Goal: Task Accomplishment & Management: Complete application form

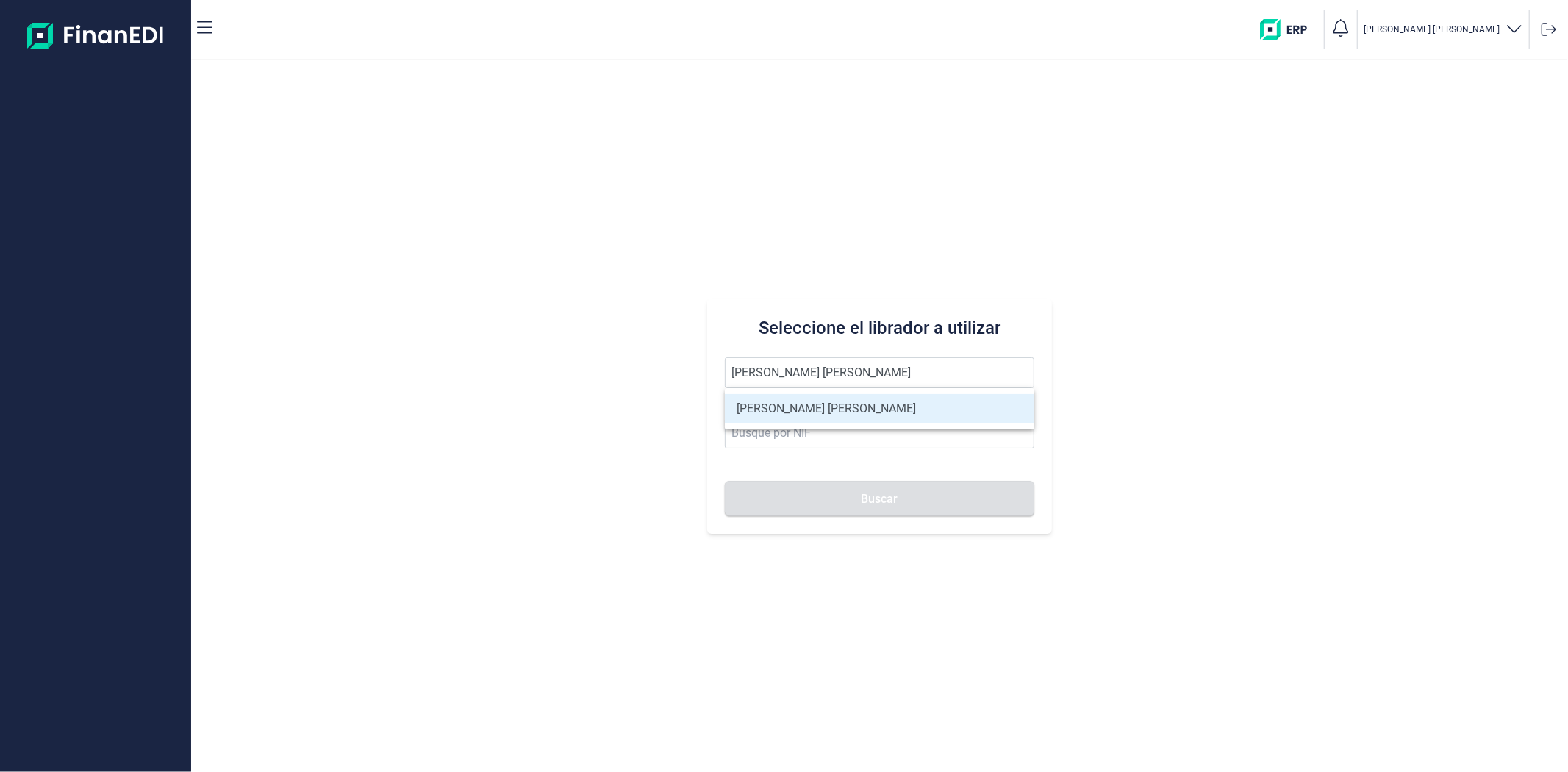
type input "[PERSON_NAME] [PERSON_NAME]"
click at [806, 416] on li "[PERSON_NAME] [PERSON_NAME]" at bounding box center [880, 409] width 309 height 29
type input "27462072A"
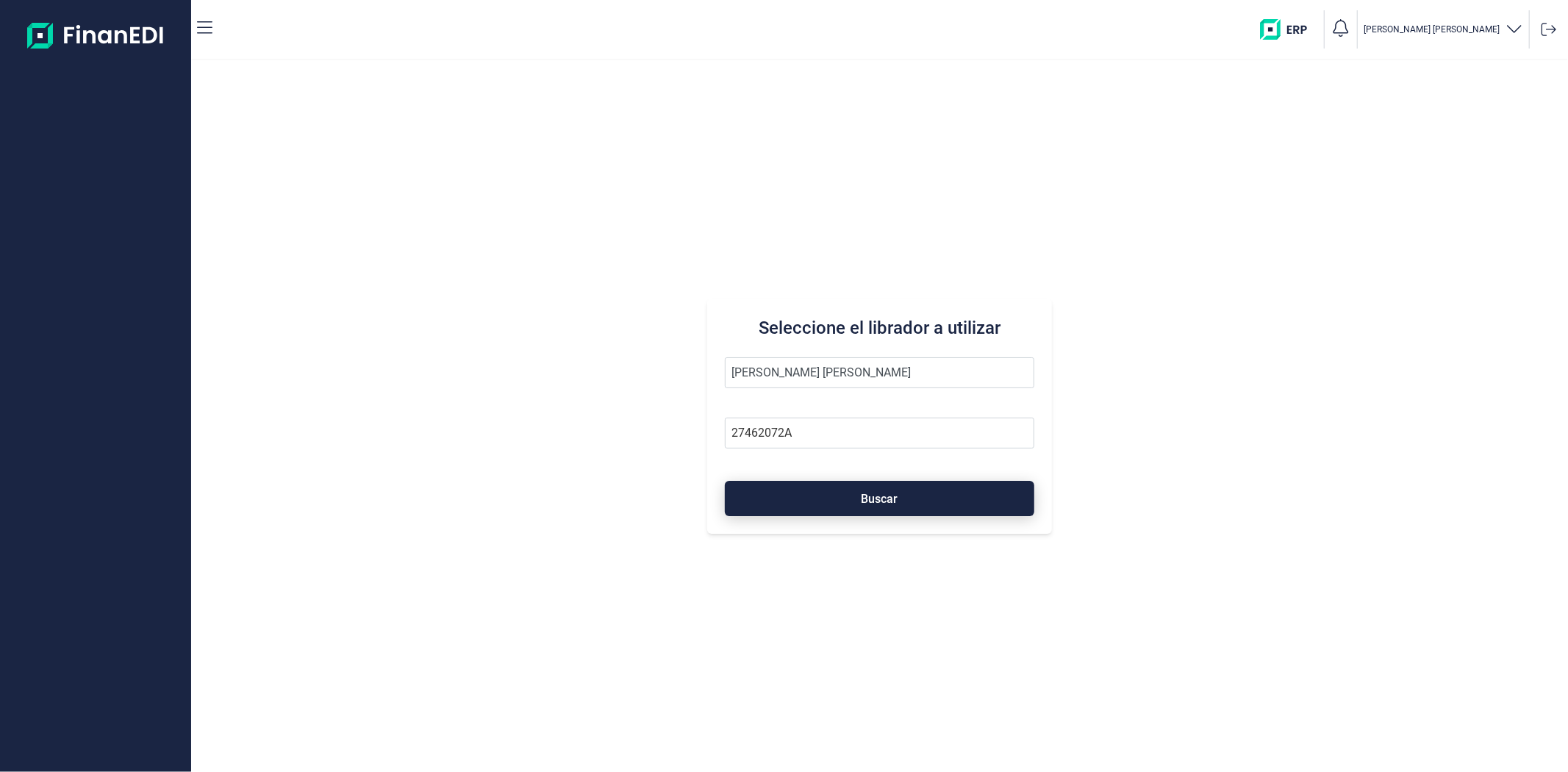
click at [815, 483] on button "Buscar" at bounding box center [880, 499] width 309 height 36
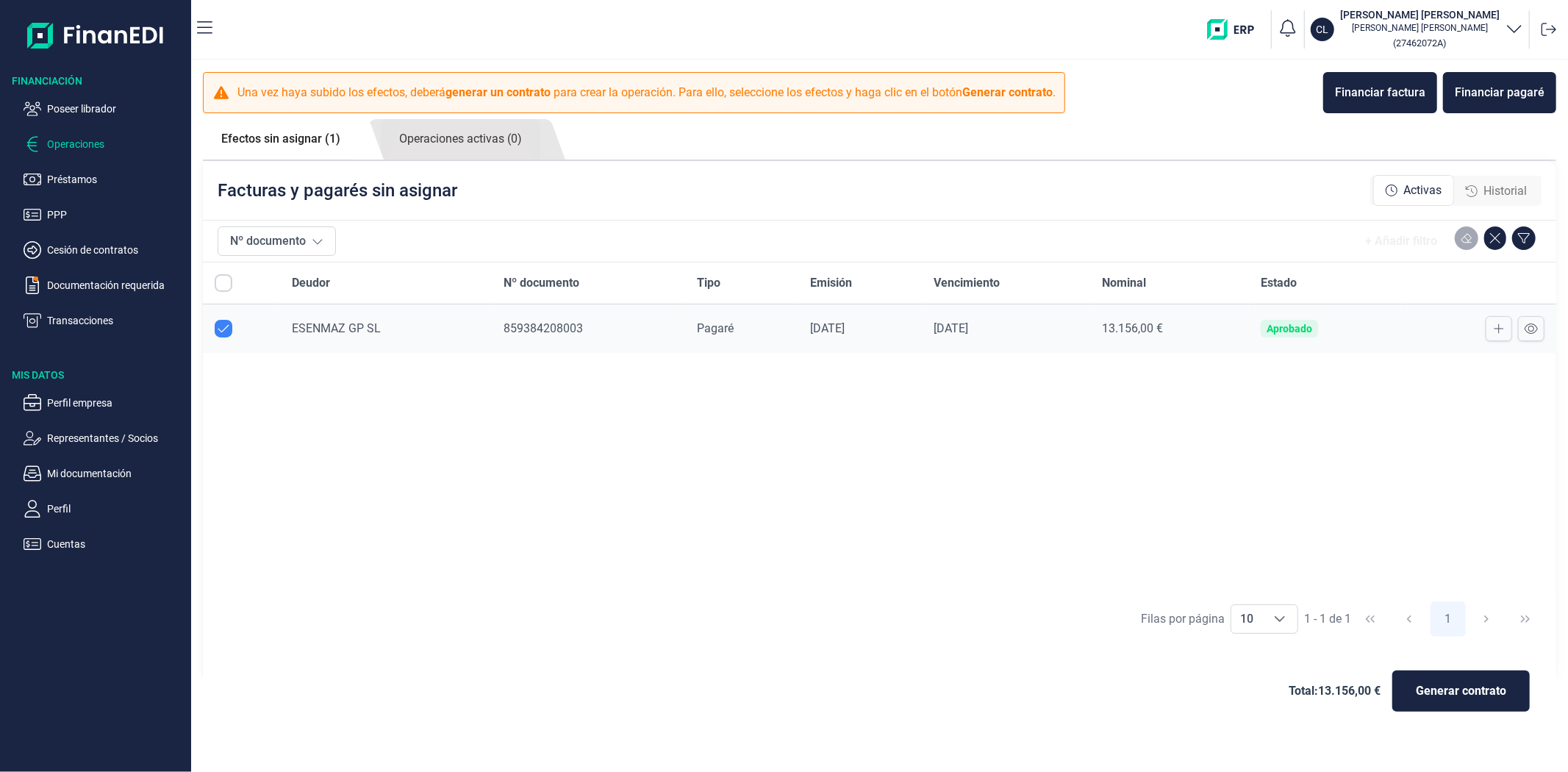
checkbox input "true"
click at [1516, 333] on div at bounding box center [1479, 328] width 132 height 25
click at [1528, 327] on icon at bounding box center [1531, 328] width 13 height 12
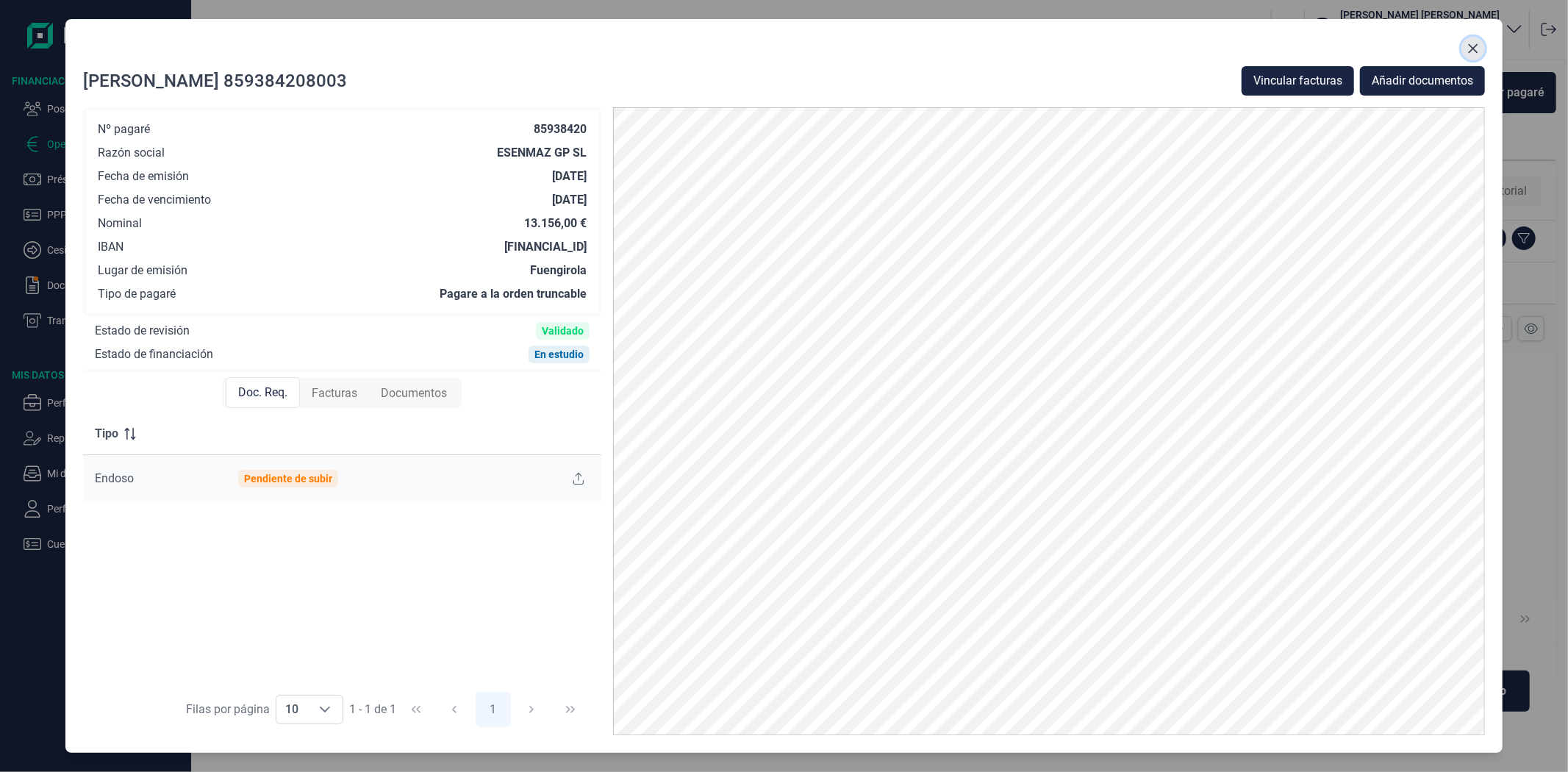
click at [1474, 47] on icon "Close" at bounding box center [1473, 48] width 12 height 12
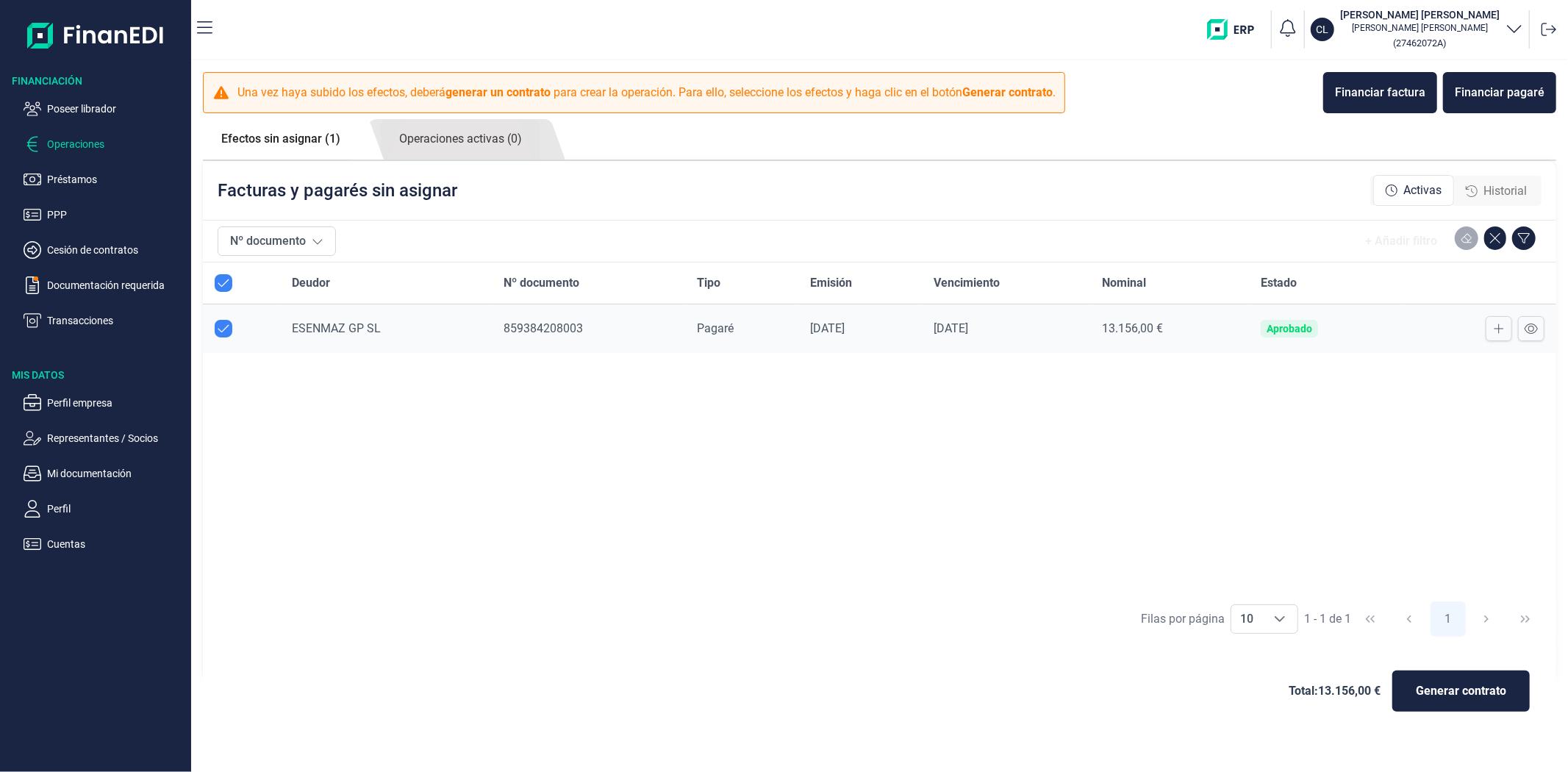
click at [1512, 29] on icon "button" at bounding box center [1514, 28] width 14 height 7
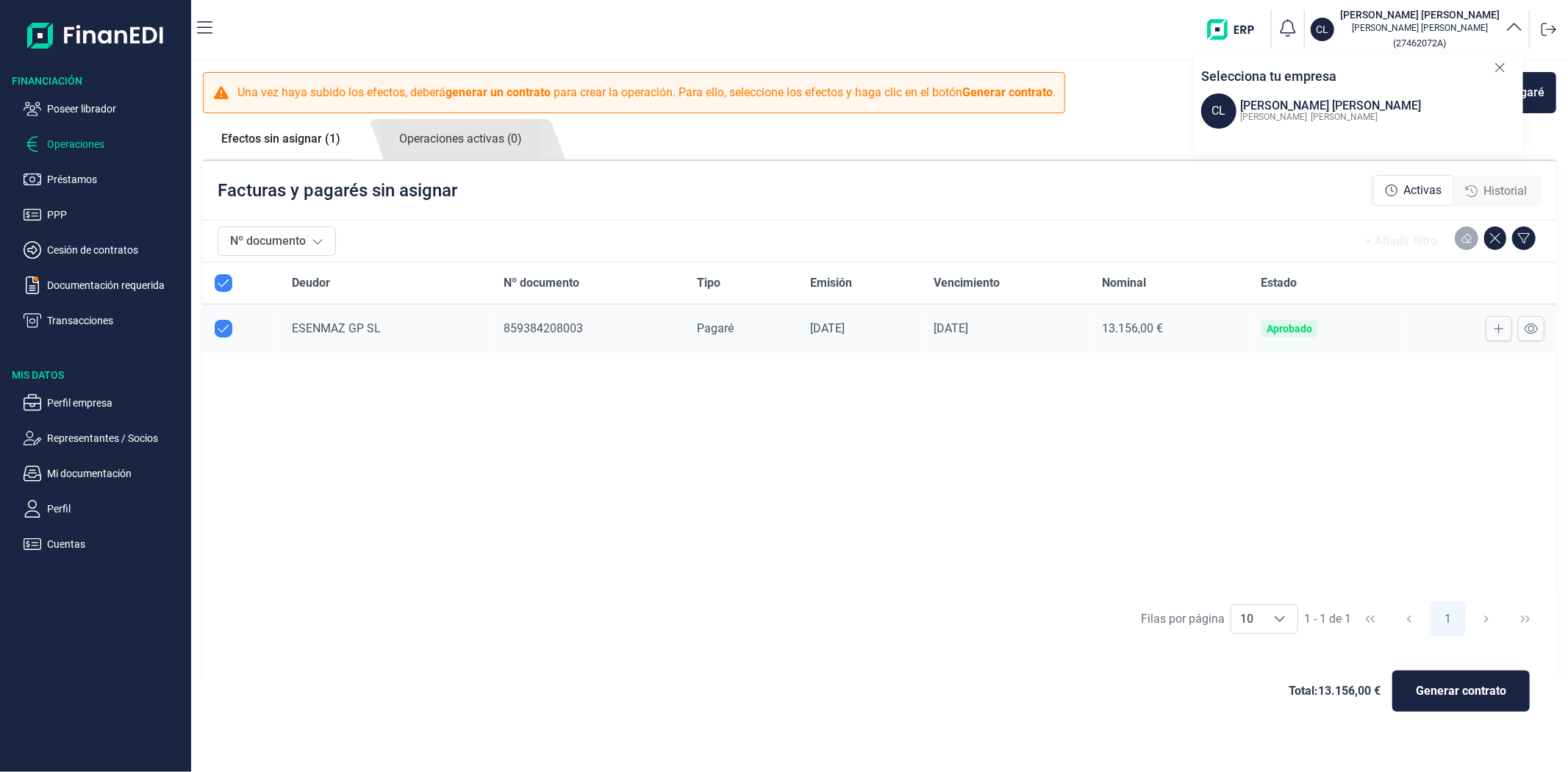
drag, startPoint x: 1456, startPoint y: 103, endPoint x: 1233, endPoint y: 103, distance: 223.0
click at [1233, 103] on div "[PERSON_NAME] [PERSON_NAME] [PERSON_NAME] [PERSON_NAME]" at bounding box center [1362, 111] width 322 height 36
copy div "[PERSON_NAME] [PERSON_NAME]"
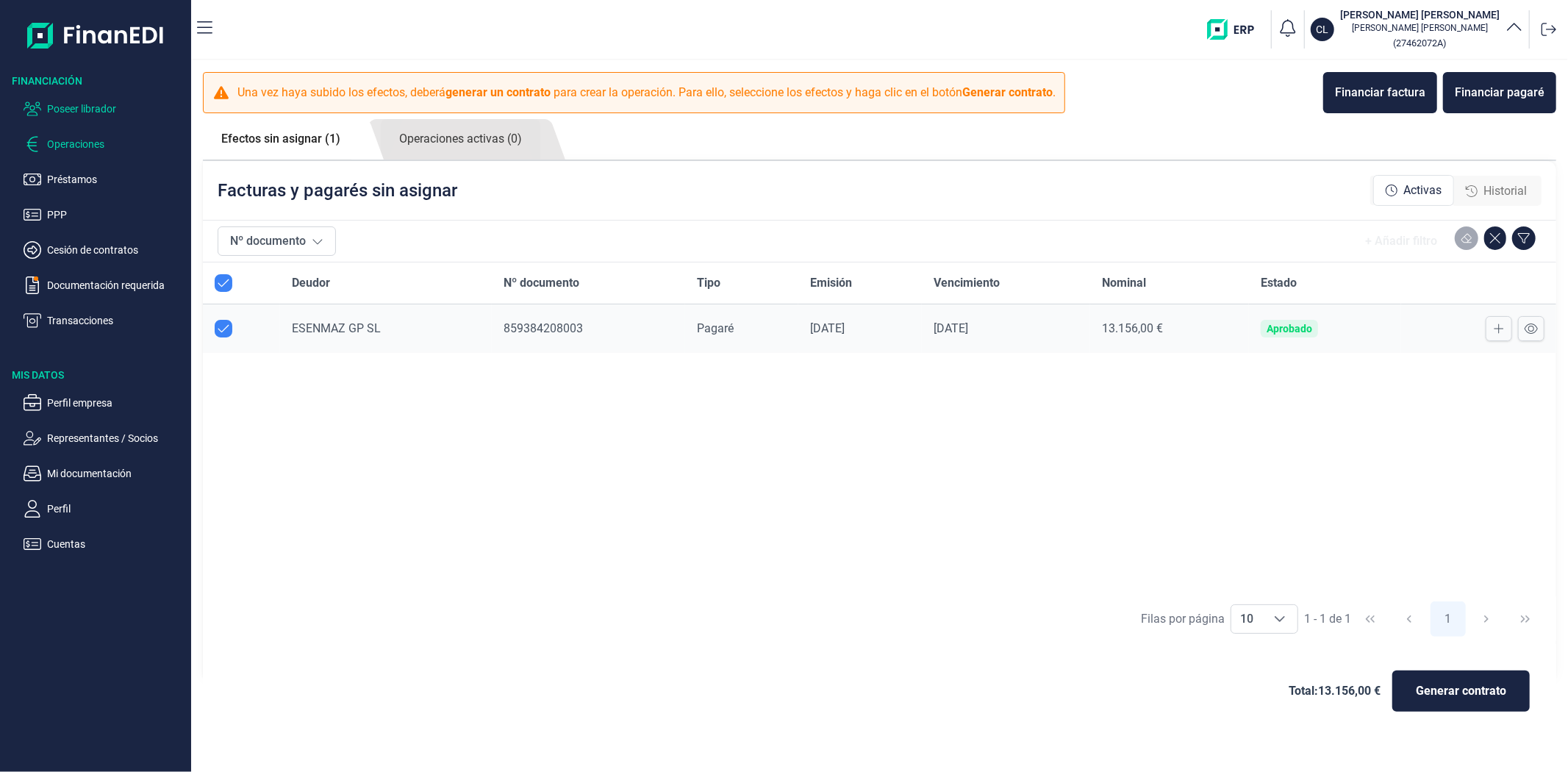
drag, startPoint x: 70, startPoint y: 120, endPoint x: 69, endPoint y: 111, distance: 9.1
click at [69, 119] on ul "Poseer librador Operaciones Préstamos PPP Cesión de contratos Documentación req…" at bounding box center [95, 209] width 191 height 241
click at [69, 111] on p "Poseer librador" at bounding box center [115, 108] width 138 height 17
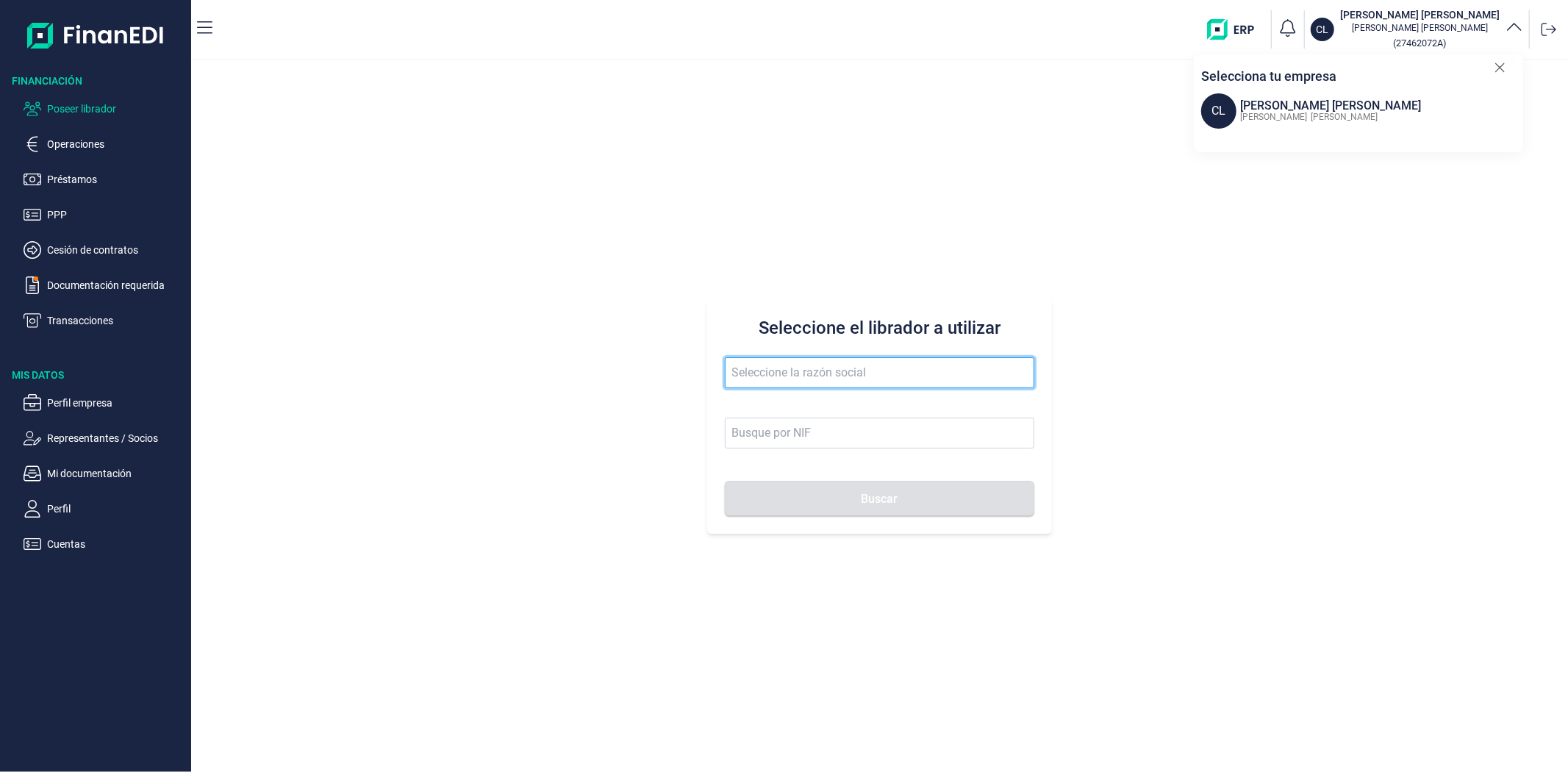
click at [775, 373] on input "text" at bounding box center [880, 373] width 309 height 31
paste input "[PERSON_NAME] SA"
type input "[PERSON_NAME] SA"
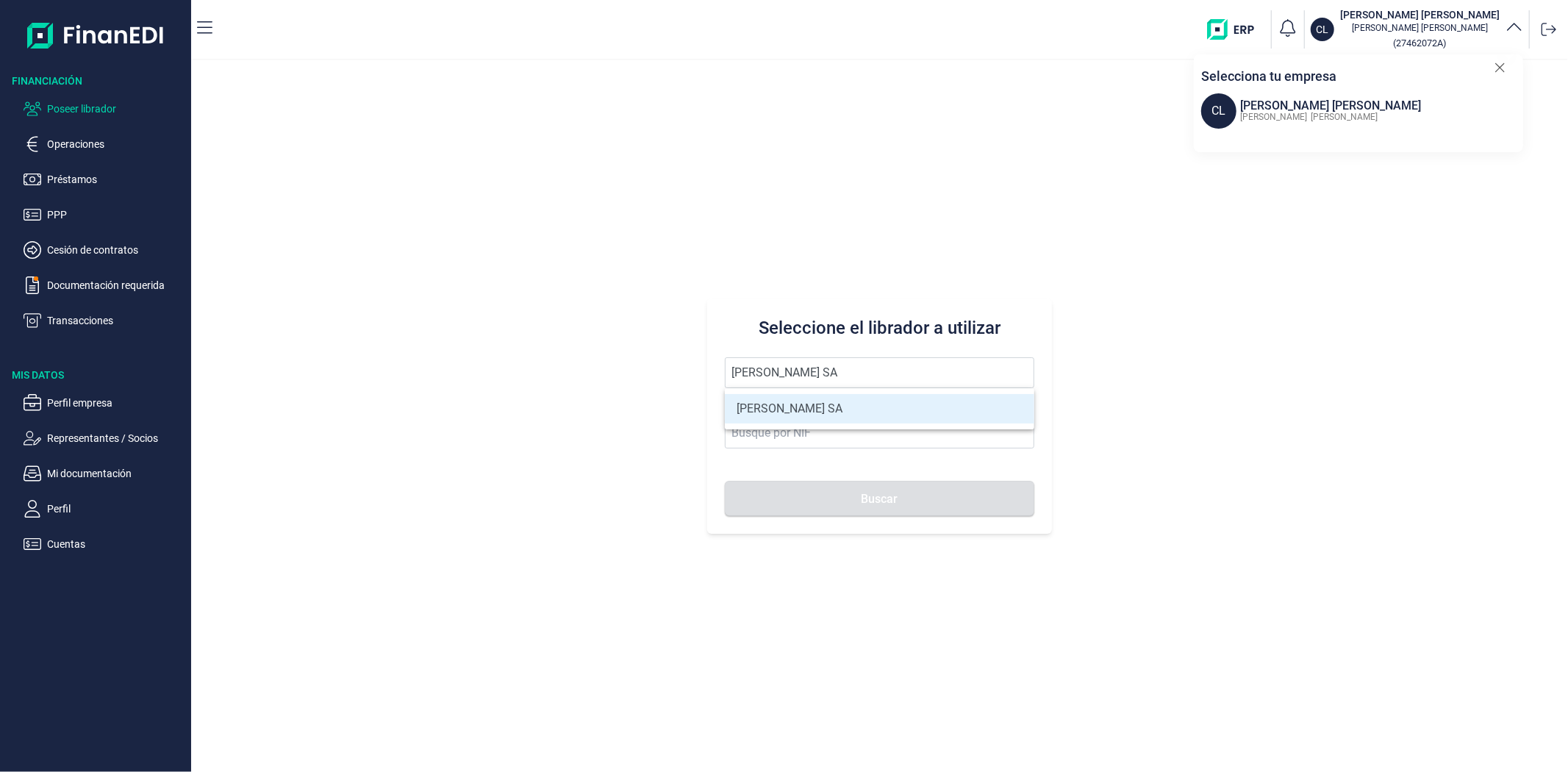
click at [809, 410] on li "[PERSON_NAME] SA" at bounding box center [880, 409] width 309 height 29
type input "A11617602"
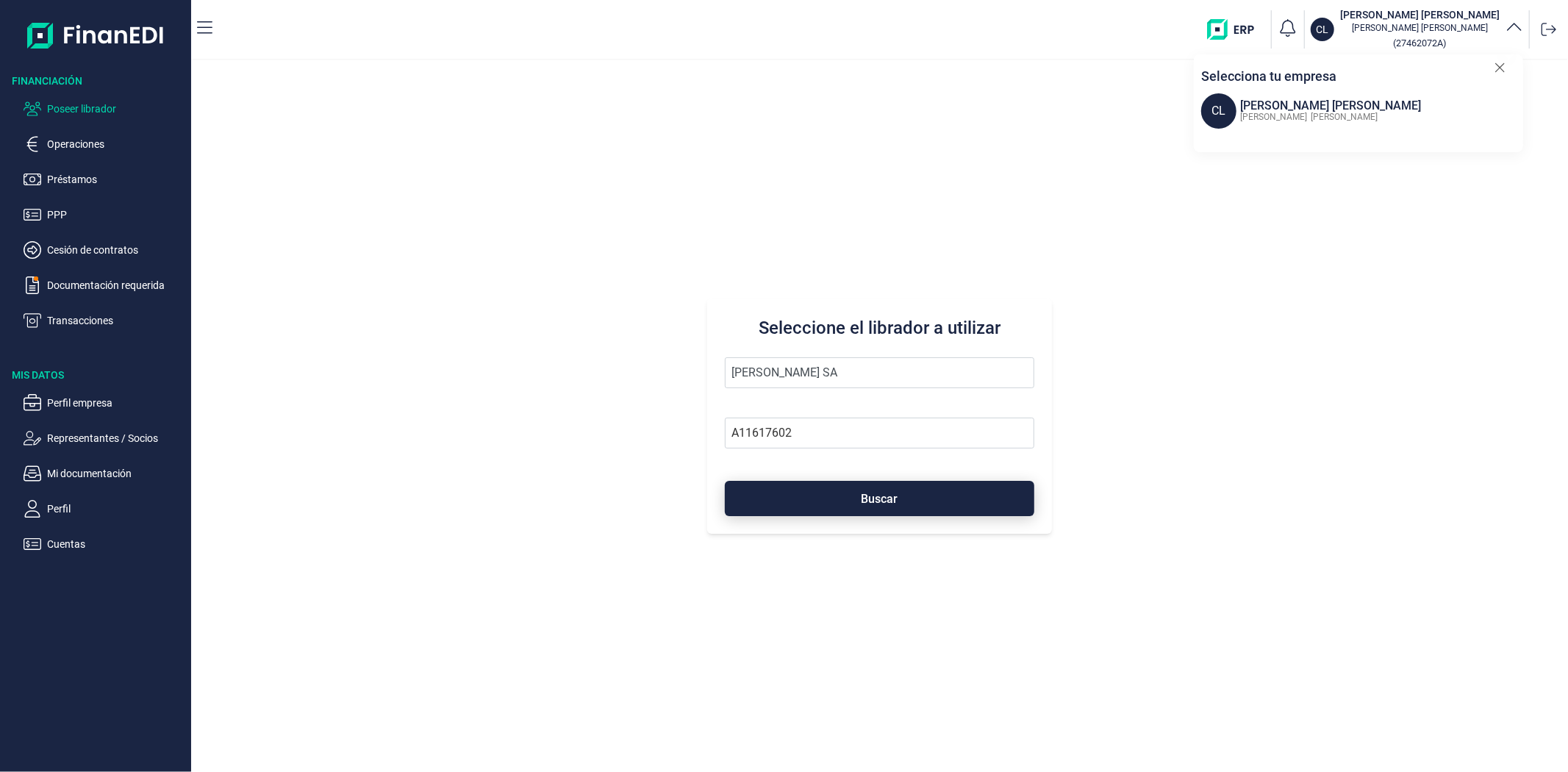
click at [856, 497] on button "Buscar" at bounding box center [880, 499] width 309 height 36
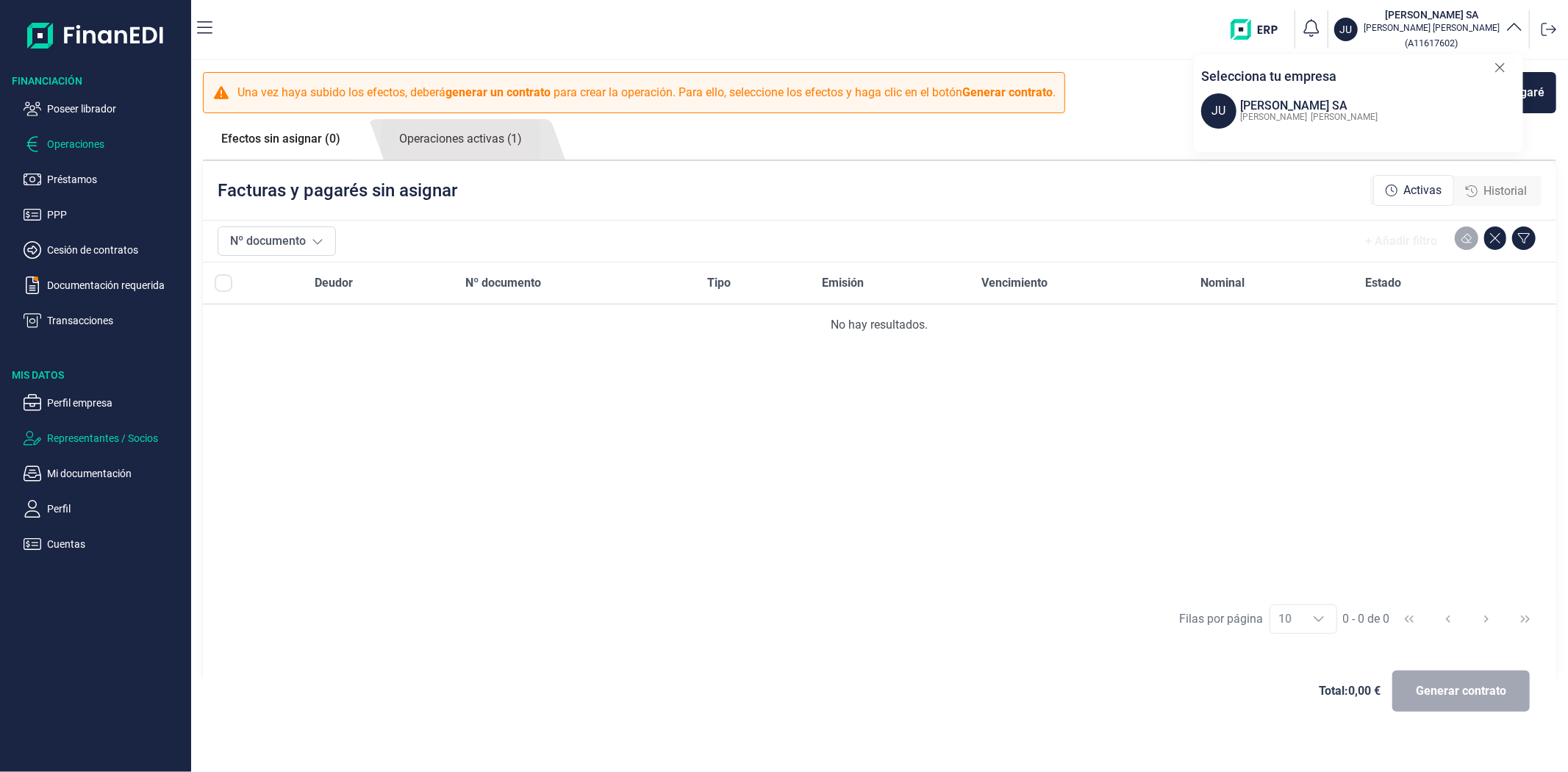
click at [122, 437] on p "Representantes / Socios" at bounding box center [115, 438] width 138 height 17
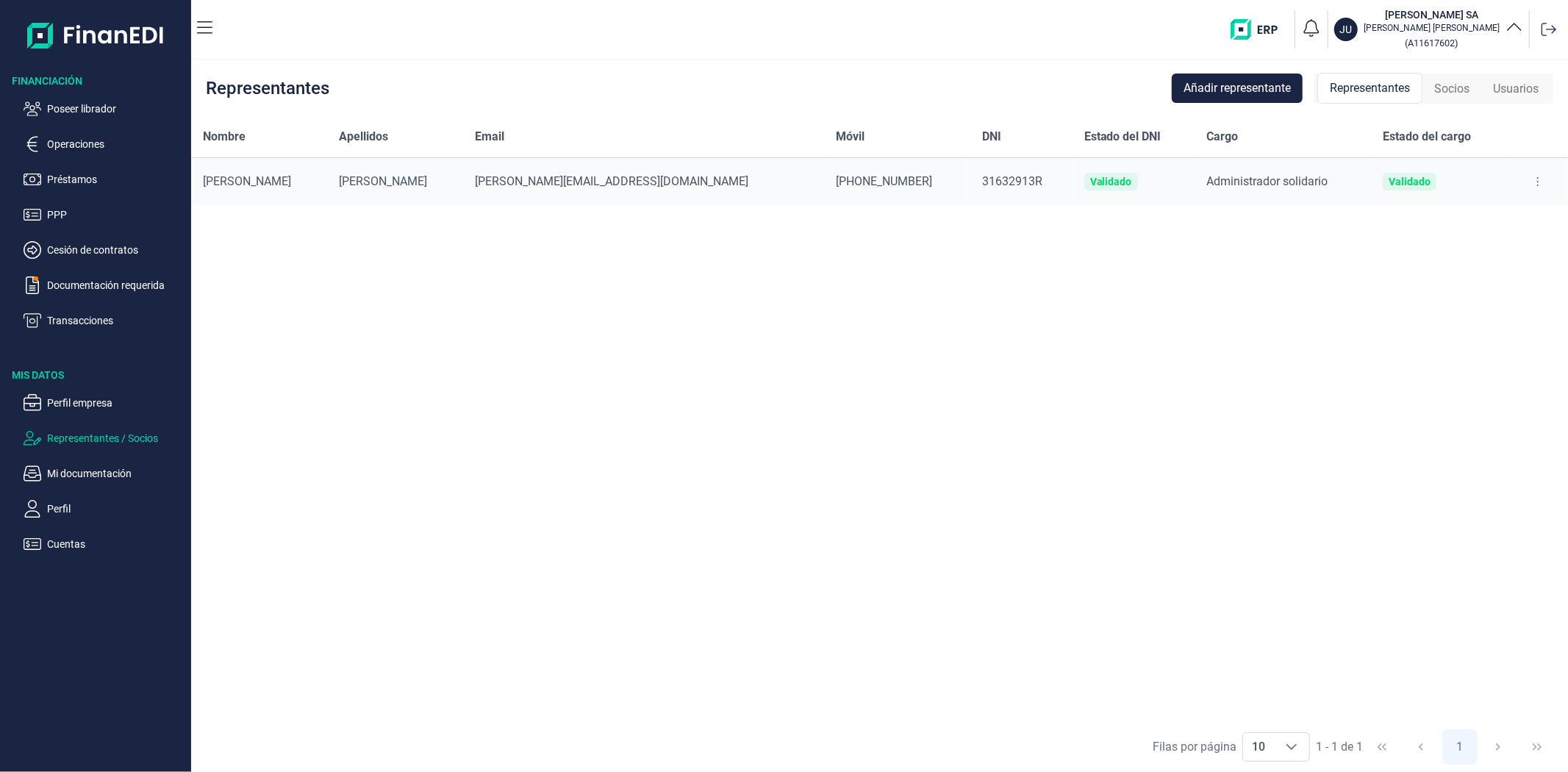
click at [1519, 175] on div at bounding box center [1537, 182] width 37 height 24
click at [1537, 186] on icon at bounding box center [1538, 181] width 3 height 12
click at [1456, 220] on span "Editar representante" at bounding box center [1477, 219] width 93 height 15
select select "ES"
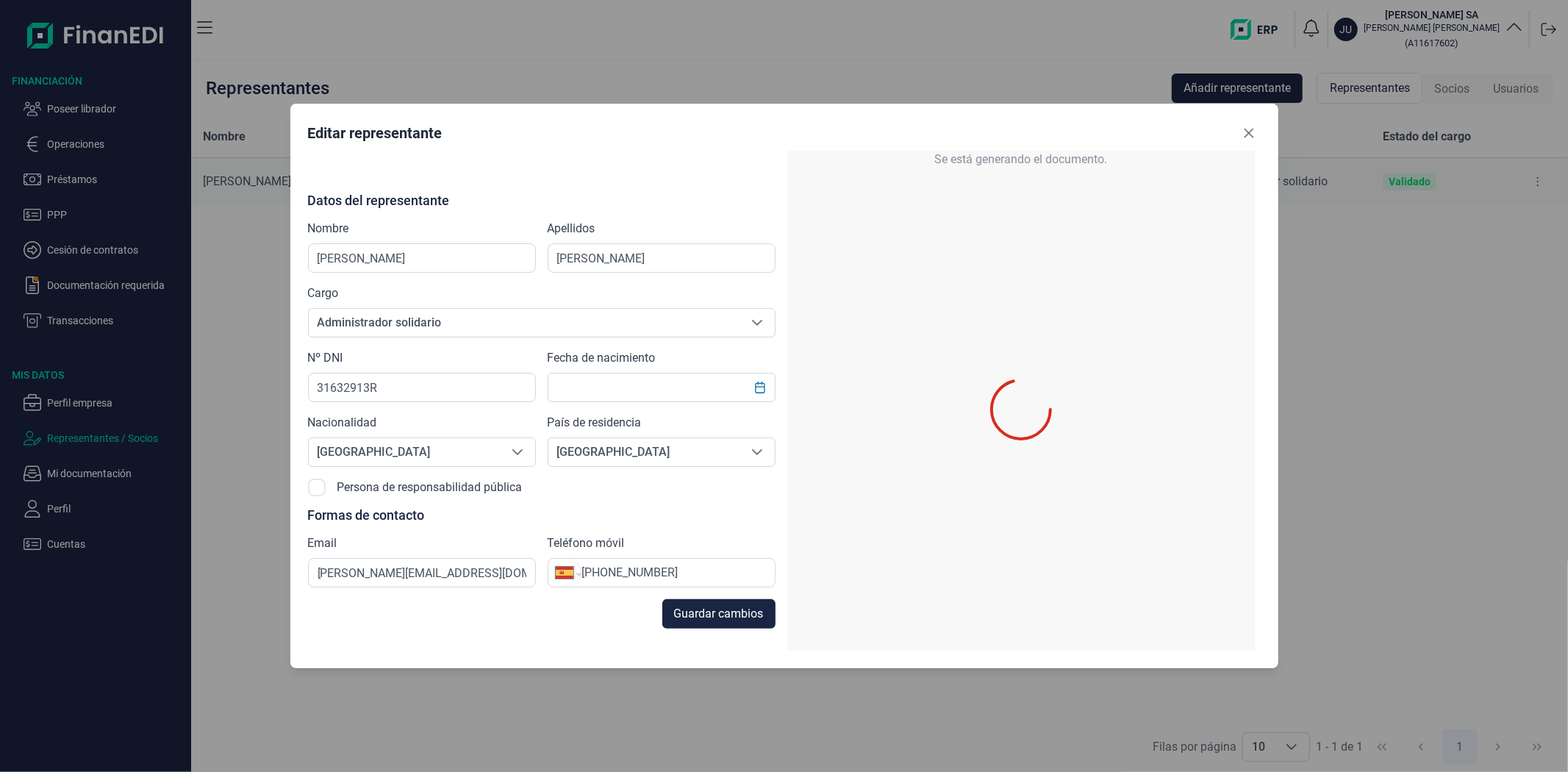
type input "[DATE]"
click at [1243, 134] on icon "Close" at bounding box center [1249, 133] width 12 height 12
